Goal: Task Accomplishment & Management: Manage account settings

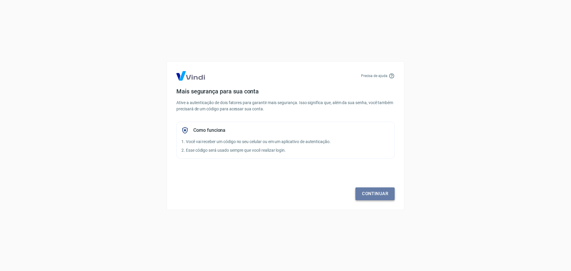
click at [370, 195] on link "Continuar" at bounding box center [374, 193] width 39 height 12
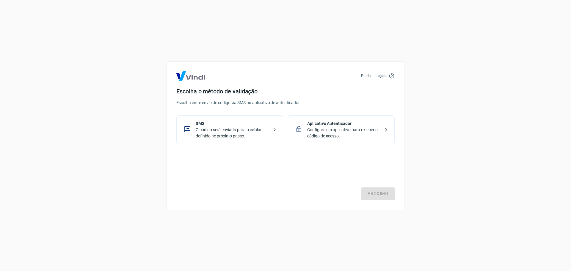
click at [321, 130] on p "Configure um aplicativo para receber o código de acesso." at bounding box center [343, 133] width 73 height 12
click at [378, 197] on link "Próximo" at bounding box center [378, 193] width 34 height 12
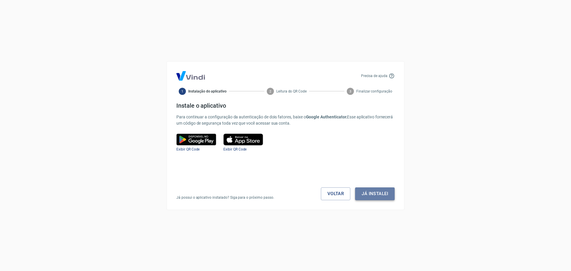
click at [376, 195] on button "Já instalei" at bounding box center [375, 193] width 40 height 12
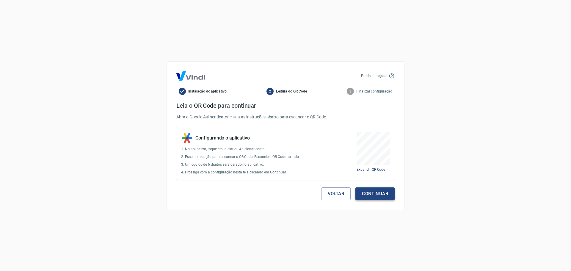
click at [375, 189] on button "Continuar" at bounding box center [374, 193] width 39 height 12
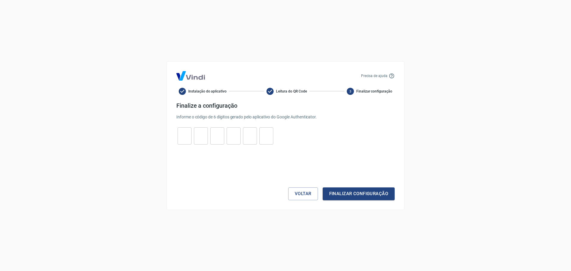
click at [181, 135] on input "tel" at bounding box center [185, 135] width 14 height 13
type input "7"
type input "8"
type input "5"
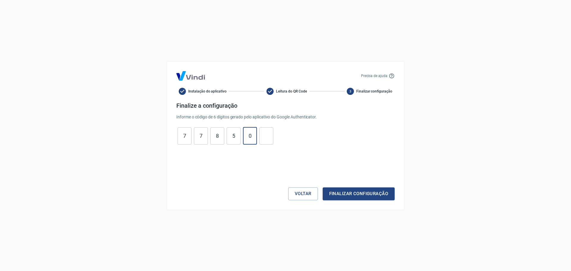
type input "0"
type input "2"
type input "0"
click at [337, 195] on button "Finalizar configuração" at bounding box center [359, 193] width 72 height 12
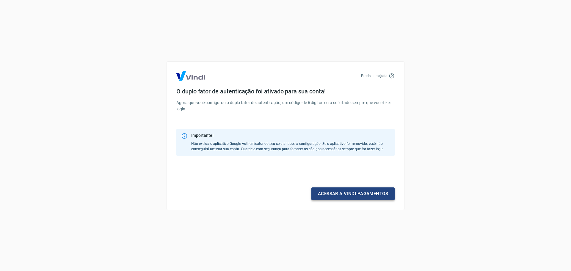
click at [338, 195] on link "Acessar a Vindi pagamentos" at bounding box center [352, 193] width 83 height 12
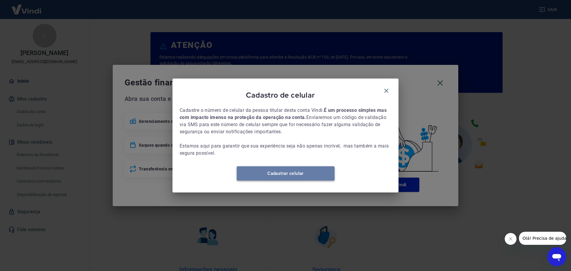
click at [300, 175] on link "Cadastrar celular" at bounding box center [286, 173] width 98 height 14
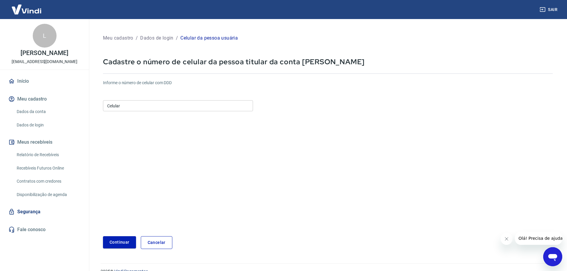
click at [125, 109] on input "Celular" at bounding box center [178, 105] width 150 height 11
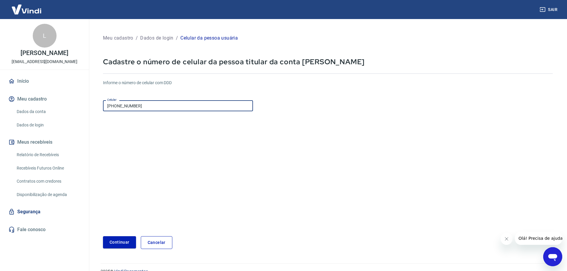
type input "(45) 99966-2725"
click at [118, 239] on button "Continuar" at bounding box center [119, 242] width 33 height 12
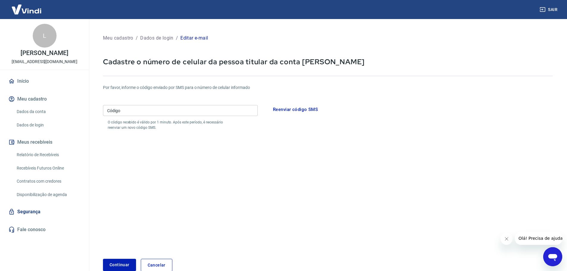
click at [117, 104] on div "Código Código O código recebido é válido por 1 minuto. Após este período, é nec…" at bounding box center [180, 117] width 155 height 28
click at [121, 111] on input "Código" at bounding box center [180, 110] width 155 height 11
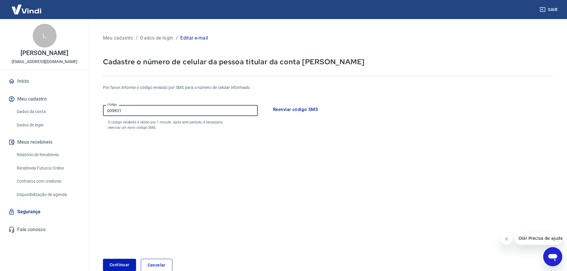
type input "009831"
click at [130, 262] on button "Continuar" at bounding box center [119, 265] width 33 height 12
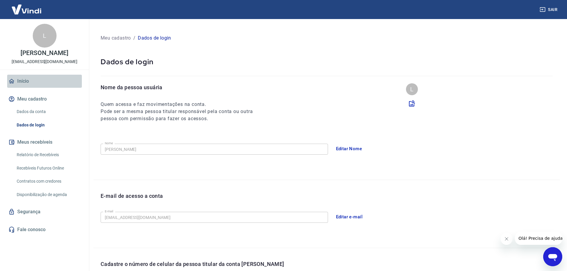
click at [32, 81] on link "Início" at bounding box center [44, 81] width 75 height 13
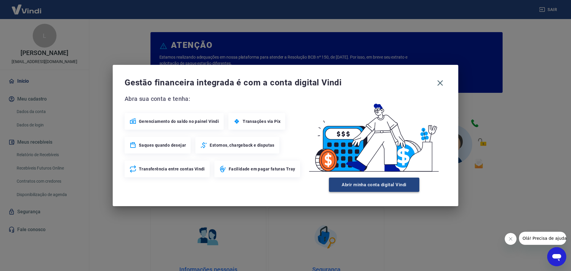
click at [340, 184] on button "Abrir minha conta digital Vindi" at bounding box center [374, 185] width 90 height 14
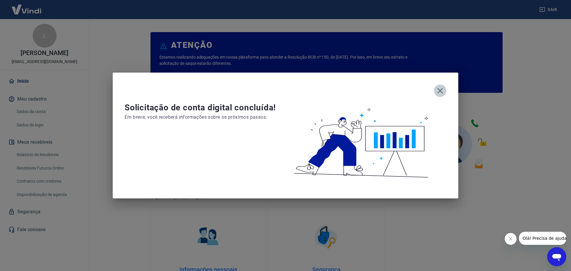
click at [440, 90] on icon "button" at bounding box center [440, 91] width 10 height 10
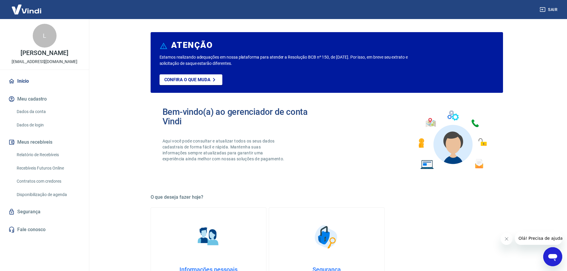
click at [27, 10] on img at bounding box center [26, 9] width 39 height 18
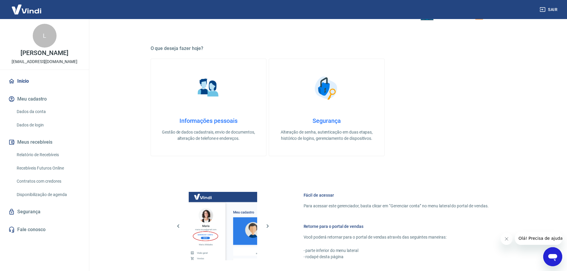
scroll to position [178, 0]
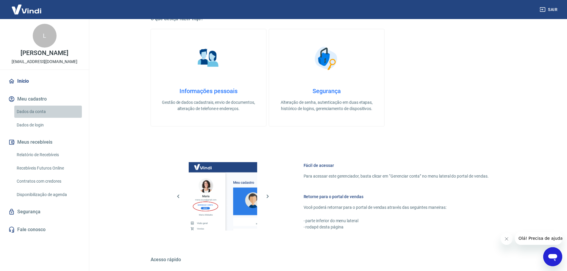
click at [44, 112] on link "Dados da conta" at bounding box center [48, 112] width 68 height 12
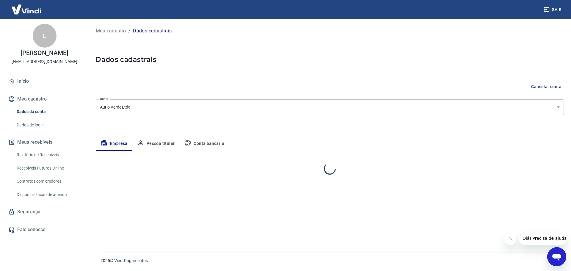
select select "PR"
select select "business"
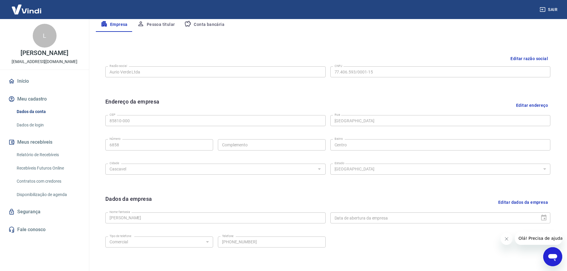
scroll to position [158, 0]
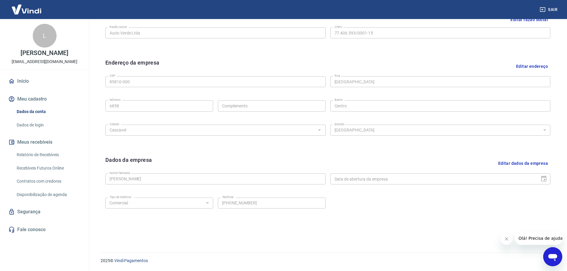
click at [41, 155] on link "Relatório de Recebíveis" at bounding box center [48, 155] width 68 height 12
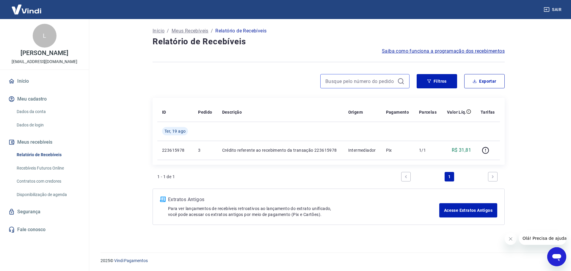
click at [377, 82] on input at bounding box center [360, 81] width 70 height 9
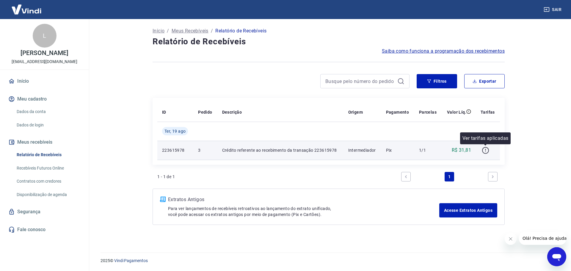
click at [483, 150] on icon "button" at bounding box center [485, 150] width 7 height 7
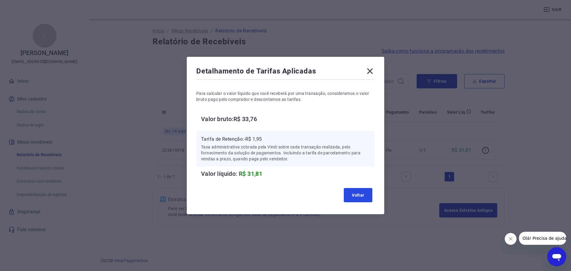
click at [361, 195] on button "Voltar" at bounding box center [358, 195] width 29 height 14
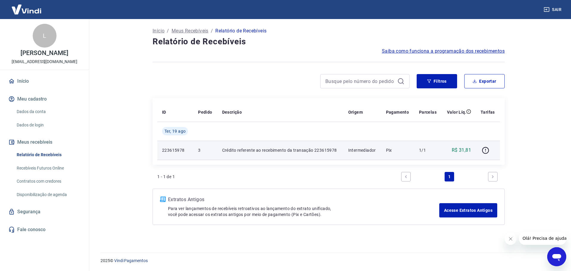
click at [173, 151] on p "223615978" at bounding box center [175, 150] width 26 height 6
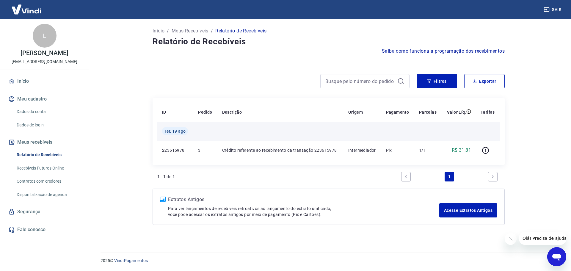
click at [175, 130] on span "Ter, 19 ago" at bounding box center [174, 131] width 21 height 6
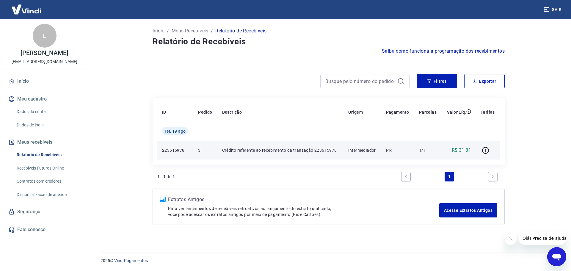
click at [236, 150] on p "Crédito referente ao recebimento da transação 223615978" at bounding box center [280, 150] width 117 height 6
click at [273, 152] on p "Crédito referente ao recebimento da transação 223615978" at bounding box center [280, 150] width 117 height 6
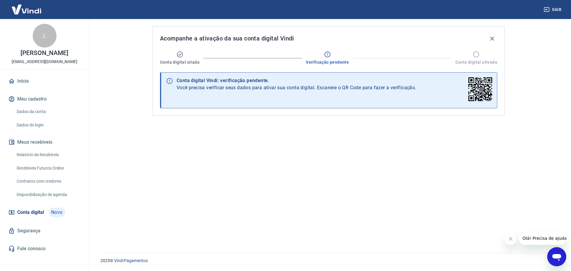
click at [39, 83] on link "Início" at bounding box center [44, 81] width 75 height 13
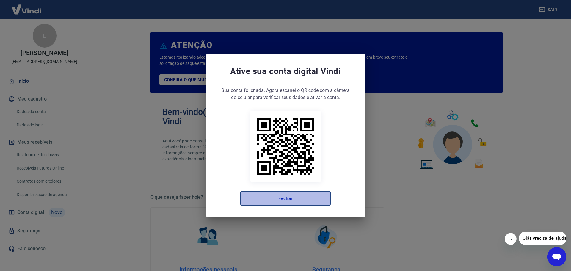
click at [298, 202] on button "Fechar" at bounding box center [285, 198] width 90 height 14
